Goal: Transaction & Acquisition: Subscribe to service/newsletter

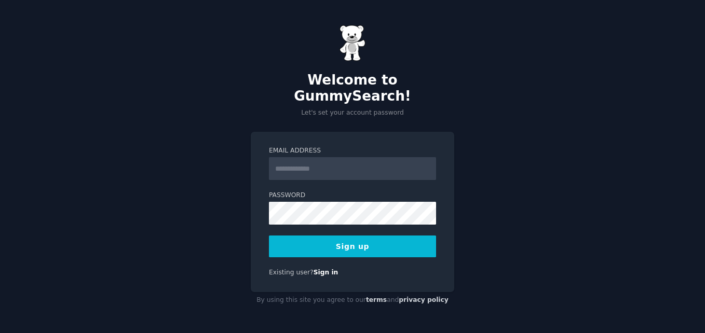
drag, startPoint x: 0, startPoint y: 0, endPoint x: 355, endPoint y: 166, distance: 391.9
click at [355, 166] on input "Email Address" at bounding box center [352, 168] width 167 height 23
click at [332, 200] on form "Email Address Password Sign up" at bounding box center [352, 201] width 167 height 111
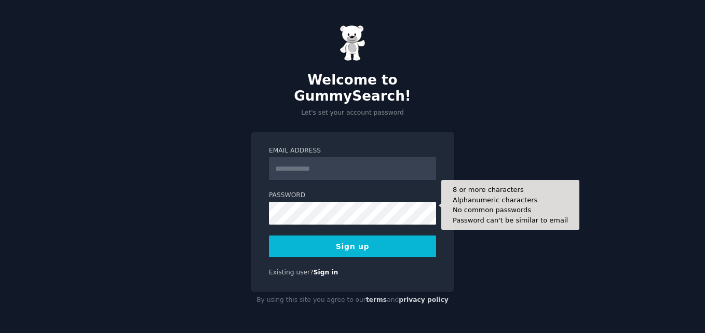
type input "**********"
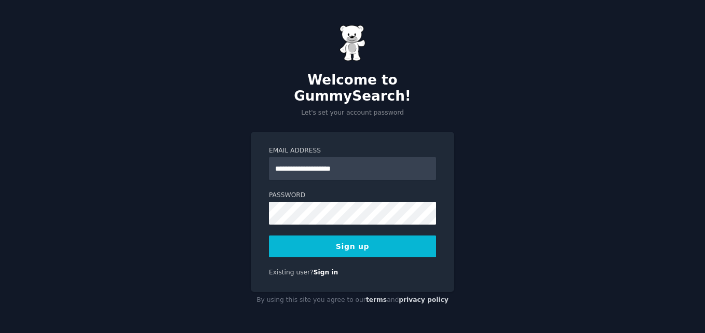
click at [373, 238] on button "Sign up" at bounding box center [352, 247] width 167 height 22
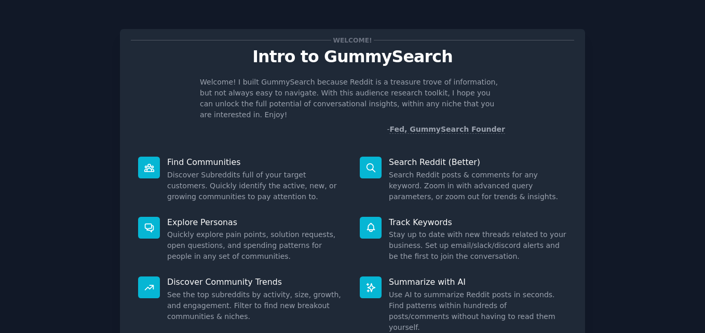
scroll to position [73, 0]
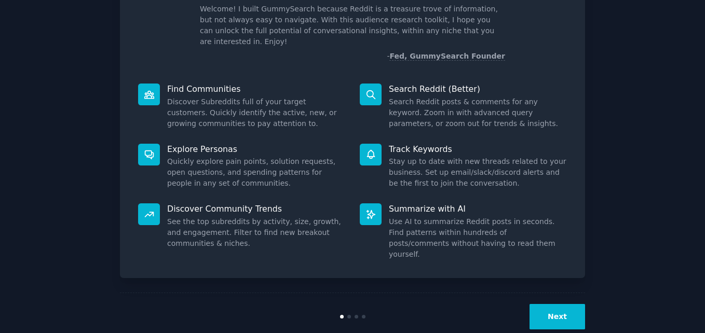
click at [568, 304] on button "Next" at bounding box center [558, 316] width 56 height 25
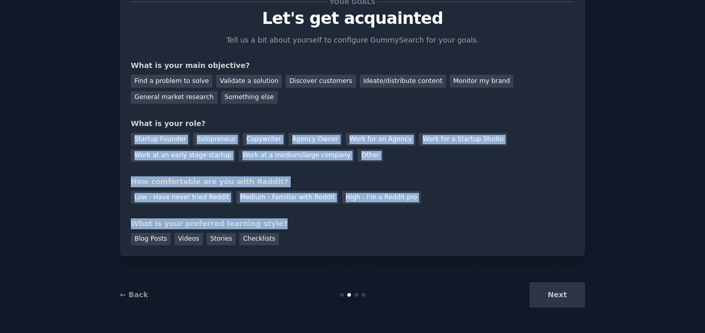
drag, startPoint x: 291, startPoint y: 213, endPoint x: 309, endPoint y: 92, distance: 121.8
click at [309, 92] on div "Your goals Let's get acquainted Tell us a bit about yourself to configure Gummy…" at bounding box center [352, 124] width 443 height 244
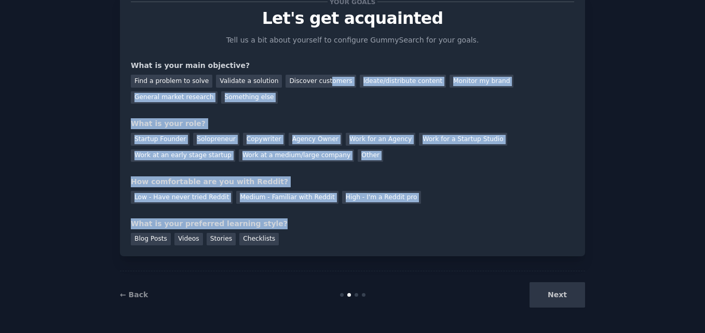
drag, startPoint x: 309, startPoint y: 92, endPoint x: 404, endPoint y: 101, distance: 95.4
click at [404, 101] on div "Find a problem to solve Validate a solution Discover customers Ideate/distribut…" at bounding box center [352, 87] width 443 height 33
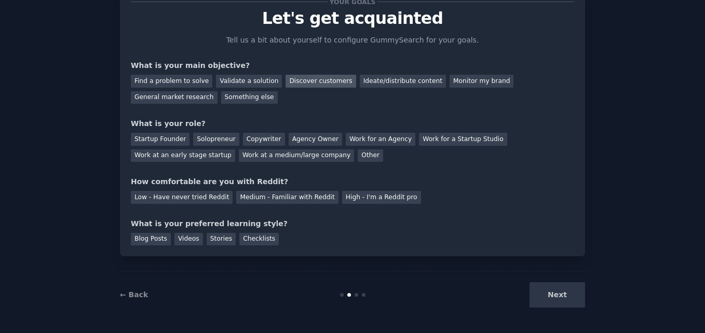
click at [302, 83] on div "Discover customers" at bounding box center [321, 81] width 70 height 13
click at [358, 158] on div "Other" at bounding box center [370, 156] width 25 height 13
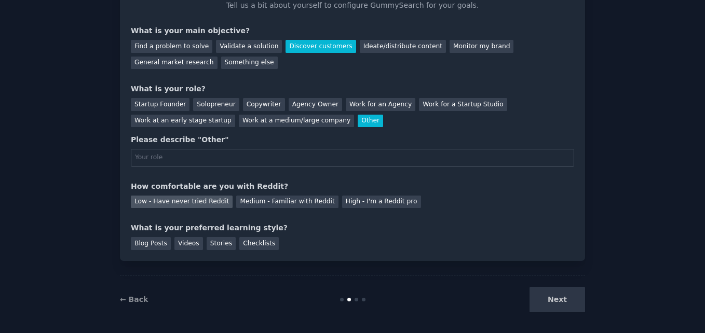
click at [203, 201] on div "Low - Have never tried Reddit" at bounding box center [182, 202] width 102 height 13
click at [181, 247] on div "Videos" at bounding box center [188, 243] width 29 height 13
click at [539, 306] on div "Next" at bounding box center [507, 299] width 155 height 25
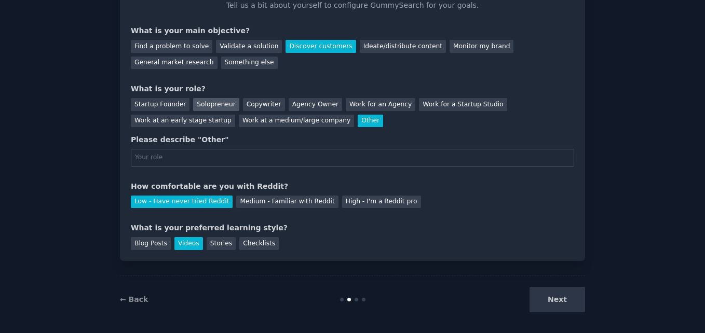
click at [209, 100] on div "Solopreneur" at bounding box center [216, 104] width 46 height 13
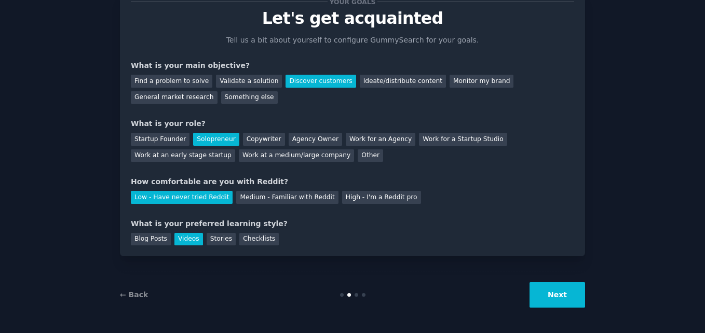
click at [550, 292] on button "Next" at bounding box center [558, 295] width 56 height 25
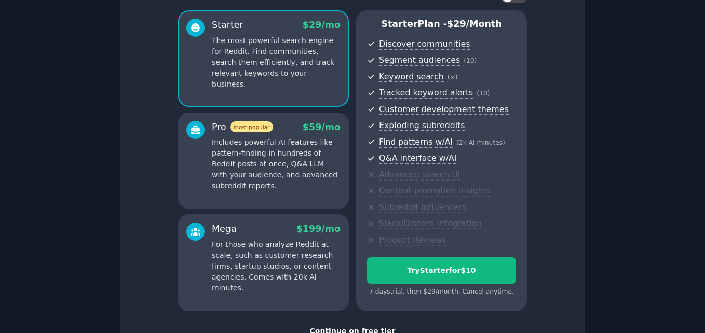
scroll to position [159, 0]
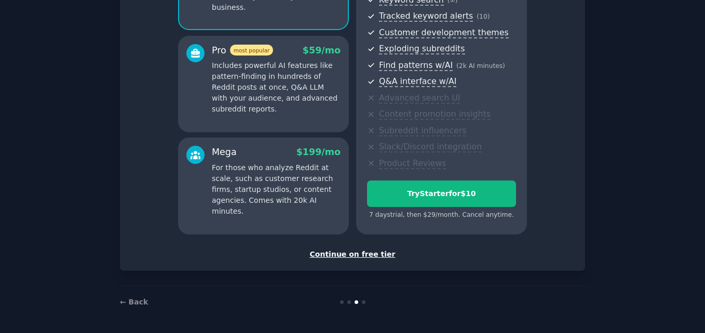
click at [358, 258] on div "Continue on free tier" at bounding box center [352, 254] width 443 height 11
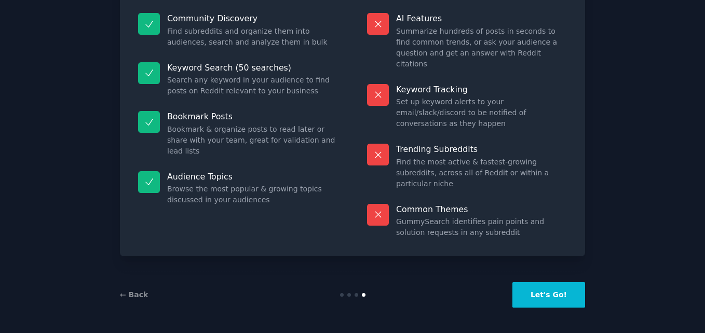
scroll to position [71, 0]
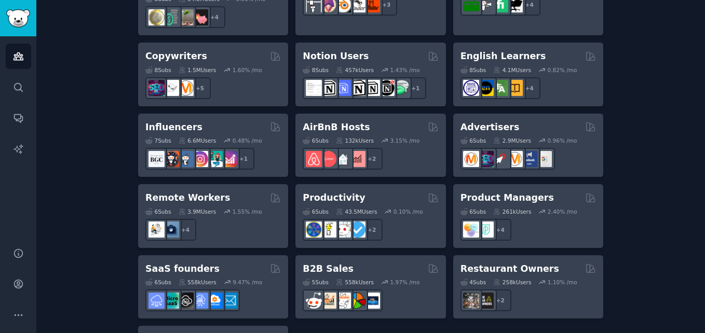
scroll to position [807, 0]
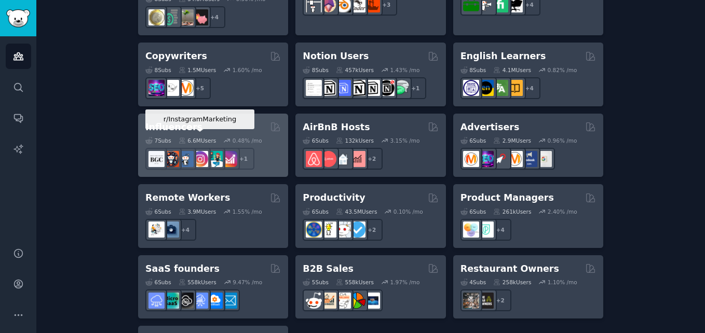
click at [196, 151] on img at bounding box center [200, 159] width 16 height 16
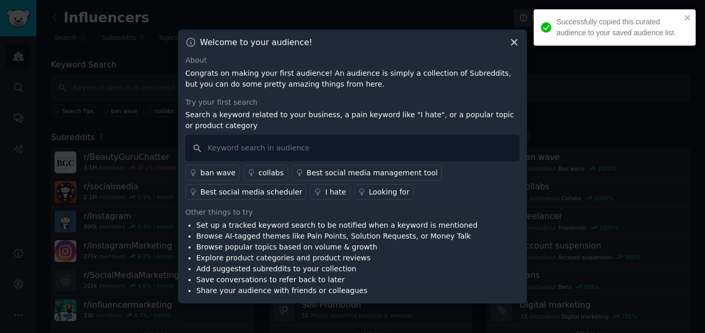
click at [515, 43] on icon at bounding box center [515, 43] width 6 height 6
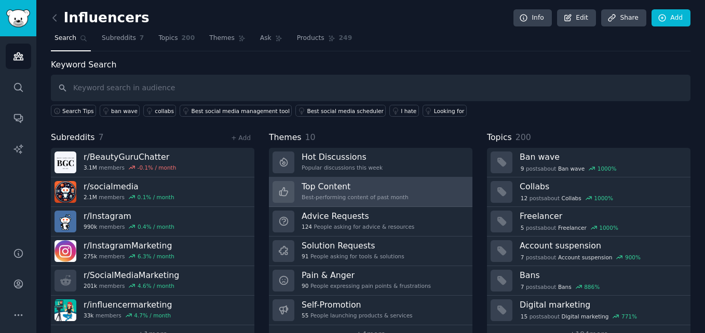
click at [383, 178] on link "Top Content Best-performing content of past month" at bounding box center [371, 193] width 204 height 30
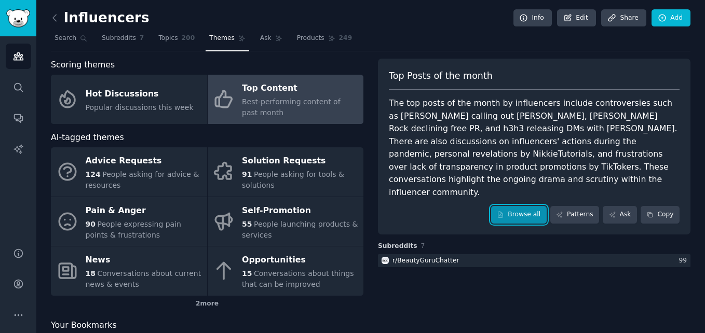
click at [517, 206] on link "Browse all" at bounding box center [519, 215] width 56 height 18
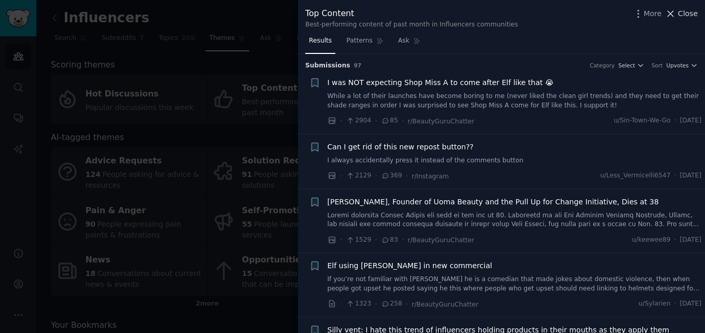
click at [676, 13] on icon at bounding box center [670, 13] width 11 height 11
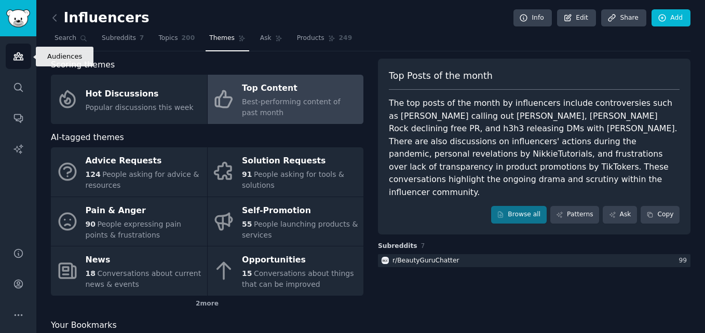
click at [16, 60] on icon "Sidebar" at bounding box center [18, 56] width 9 height 7
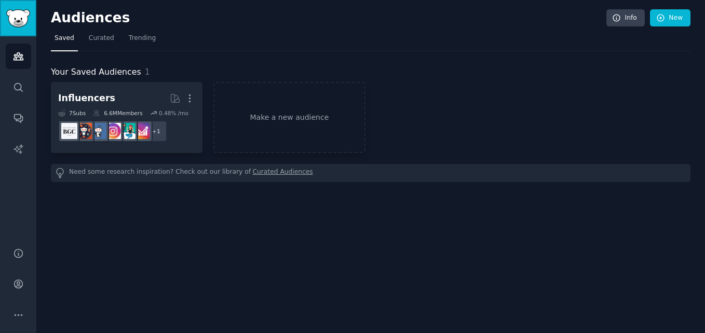
click at [26, 22] on img "Sidebar" at bounding box center [18, 18] width 24 height 18
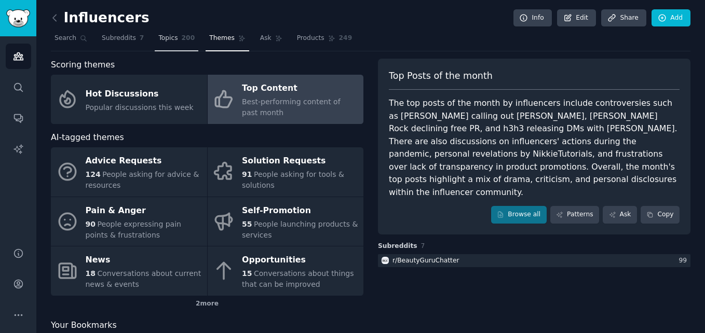
click at [170, 39] on span "Topics" at bounding box center [167, 38] width 19 height 9
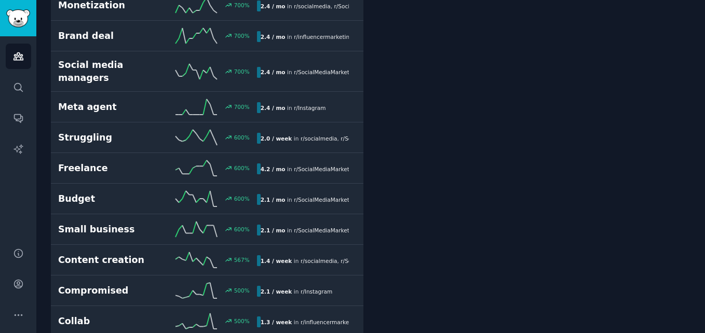
scroll to position [405, 0]
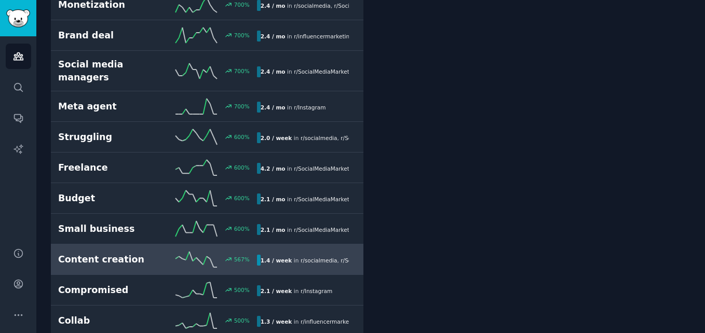
click at [107, 253] on h2 "Content creation" at bounding box center [107, 259] width 99 height 13
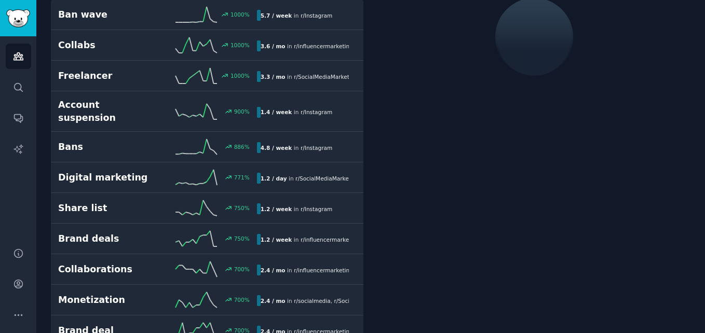
scroll to position [59, 0]
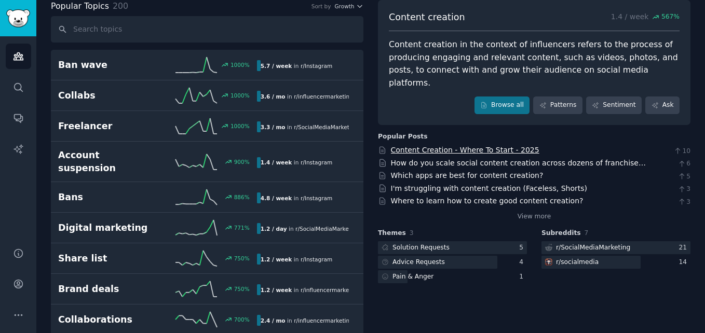
click at [432, 146] on link "Content Creation - Where To Start - 2025" at bounding box center [465, 150] width 149 height 8
